Goal: Task Accomplishment & Management: Complete application form

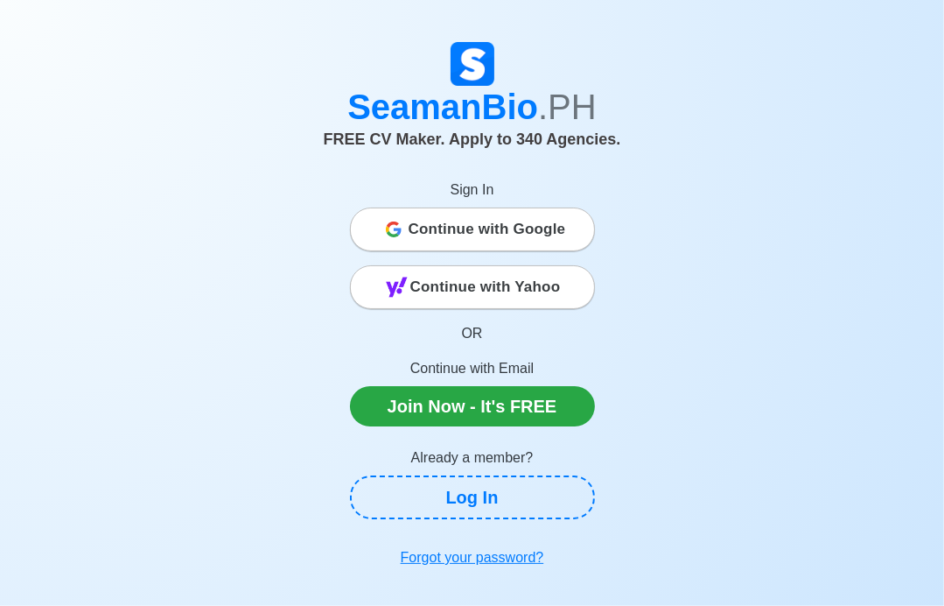
click at [435, 231] on span "Continue with Google" at bounding box center [488, 229] width 158 height 35
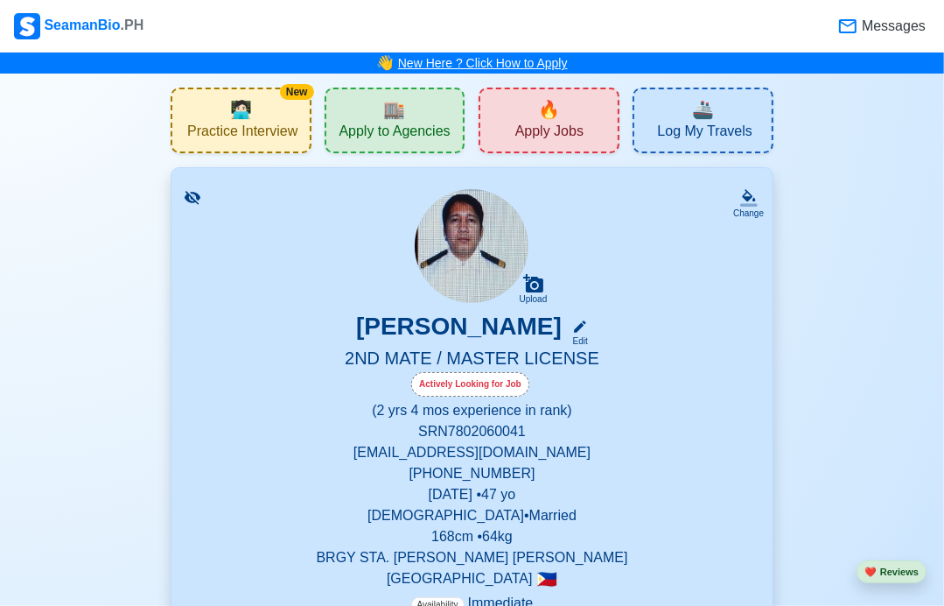
click at [457, 56] on link "New Here ? Click How to Apply" at bounding box center [483, 63] width 170 height 14
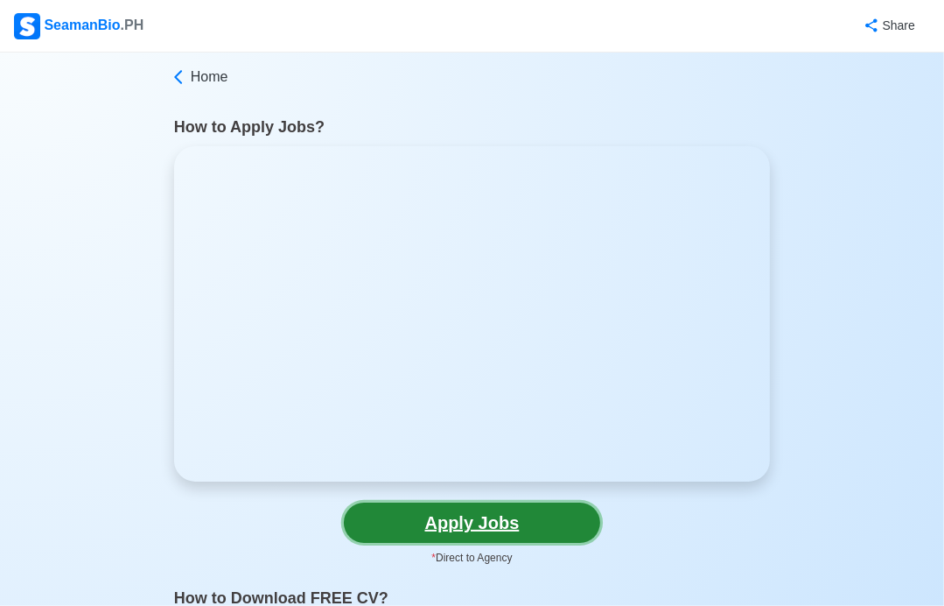
click at [487, 531] on link "Apply Jobs" at bounding box center [472, 522] width 256 height 40
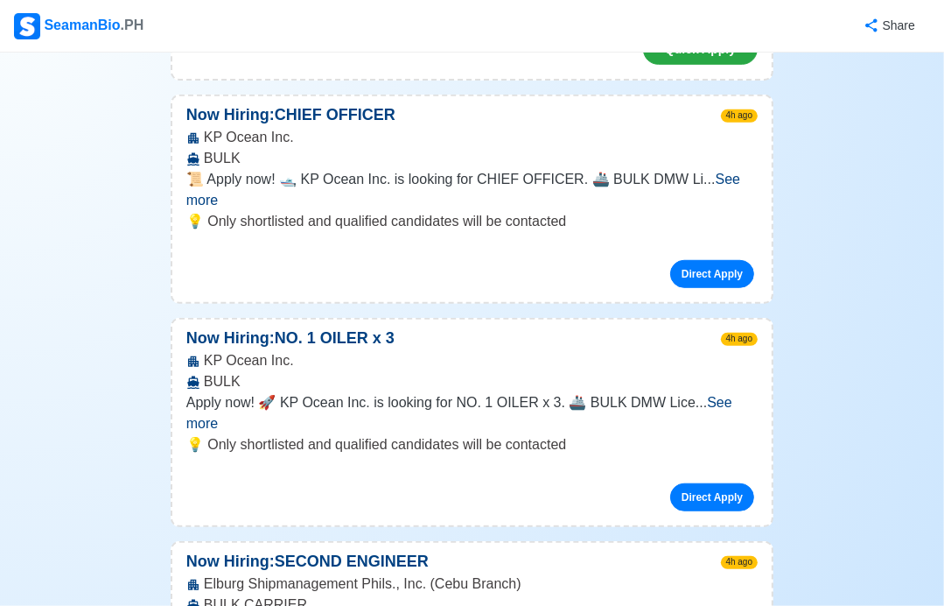
scroll to position [795, 0]
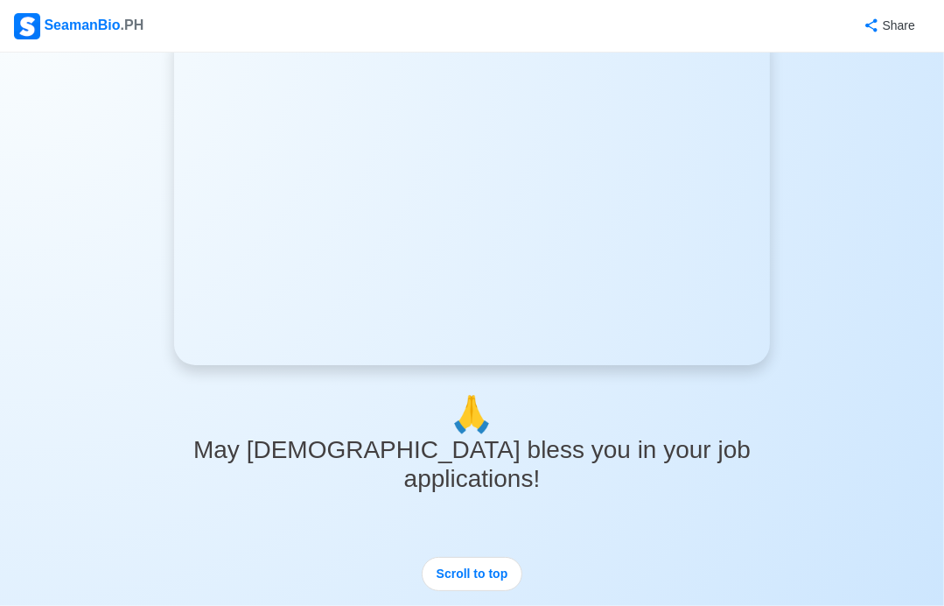
scroll to position [2619, 0]
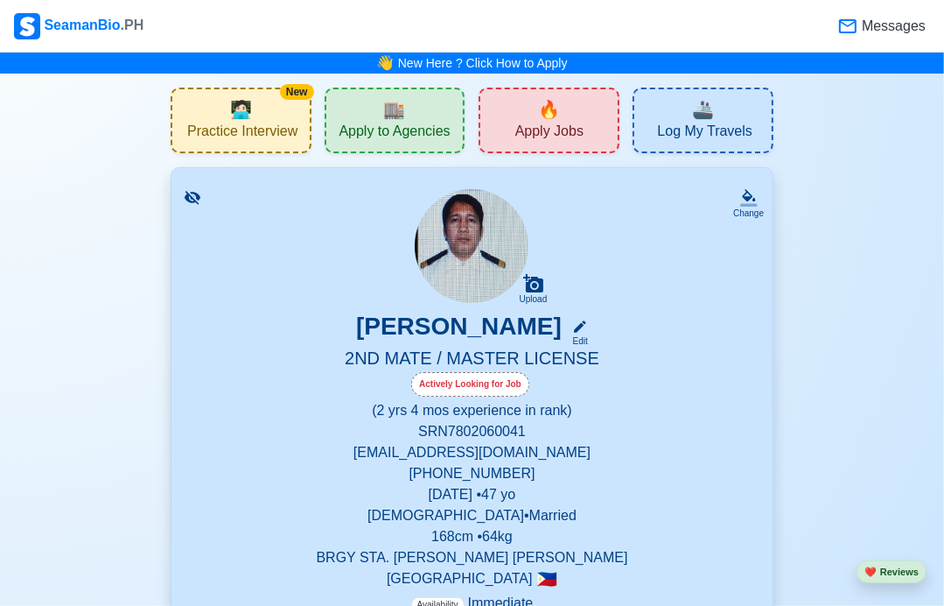
click at [407, 123] on span "Apply to Agencies" at bounding box center [394, 134] width 111 height 22
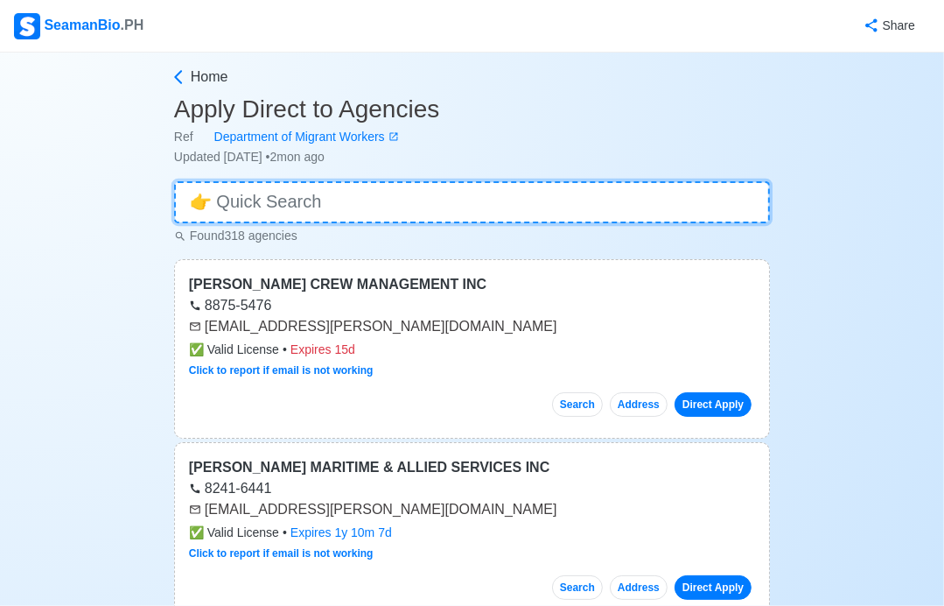
click at [367, 199] on input at bounding box center [472, 202] width 596 height 42
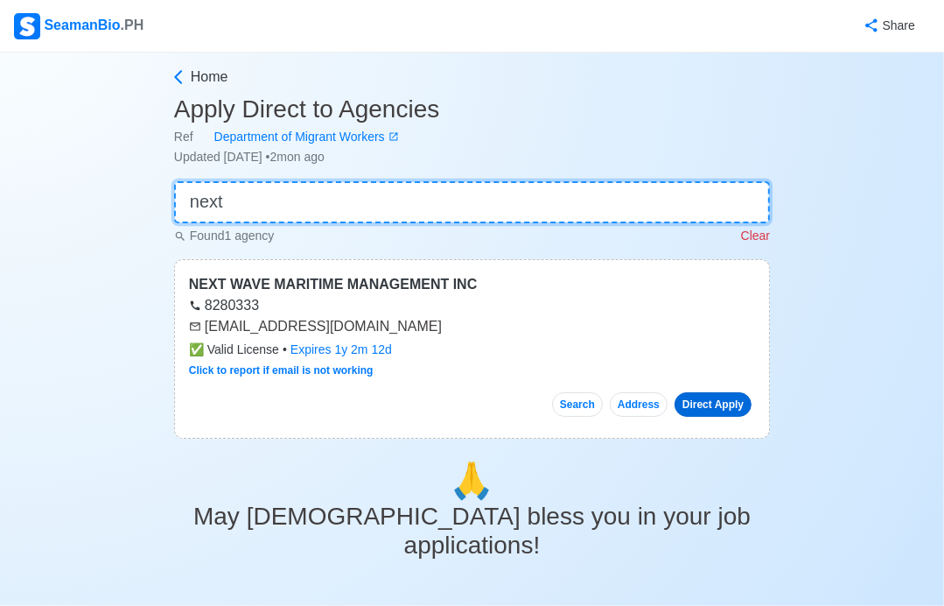
type input "next"
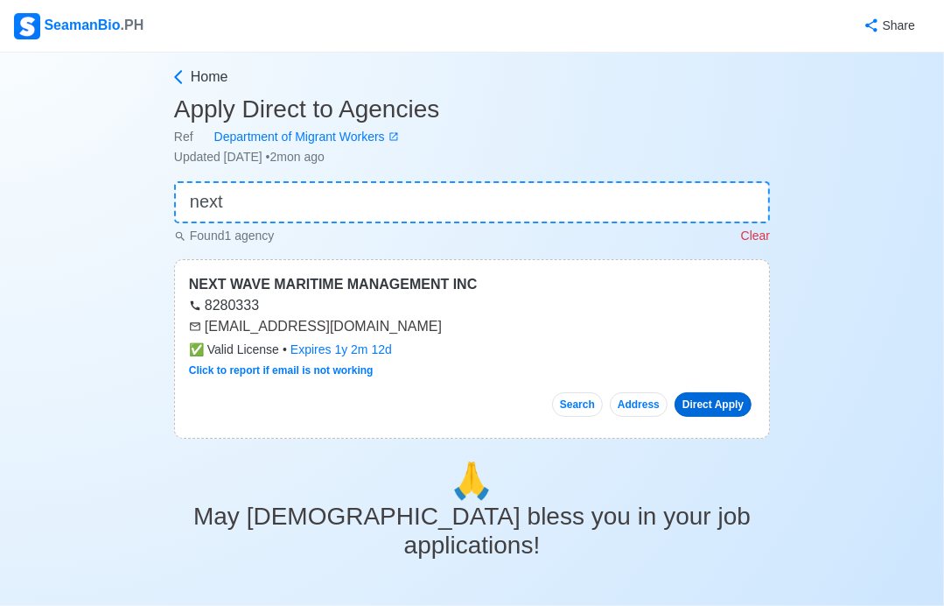
click at [699, 404] on link "Direct Apply" at bounding box center [713, 404] width 77 height 25
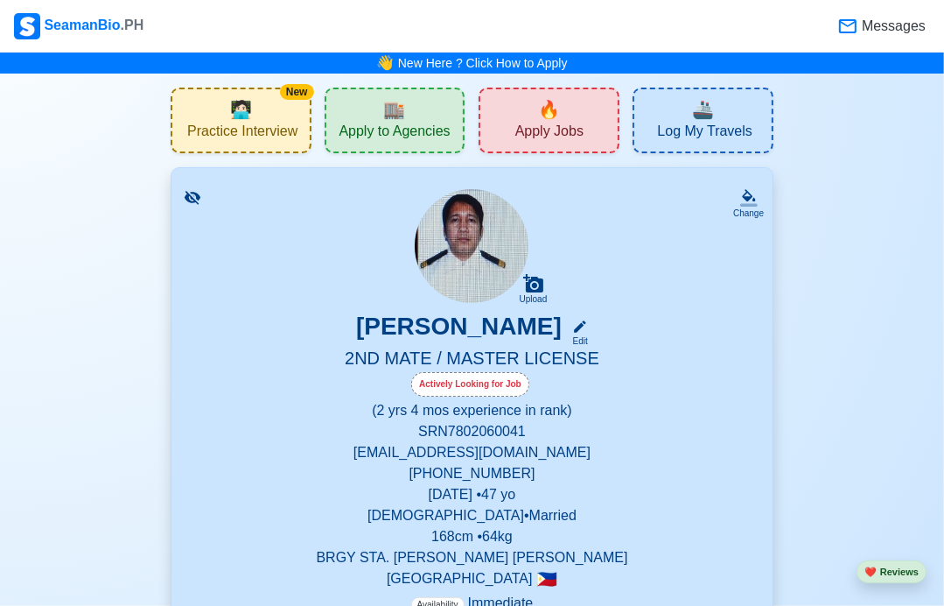
click at [550, 130] on span "Apply Jobs" at bounding box center [550, 134] width 68 height 22
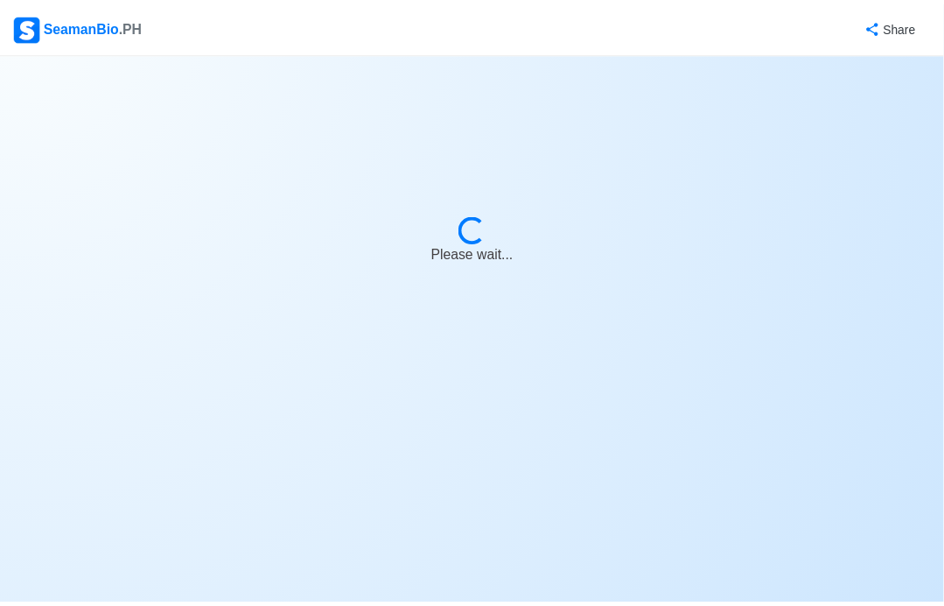
select select "2nd Officer"
